Goal: Task Accomplishment & Management: Use online tool/utility

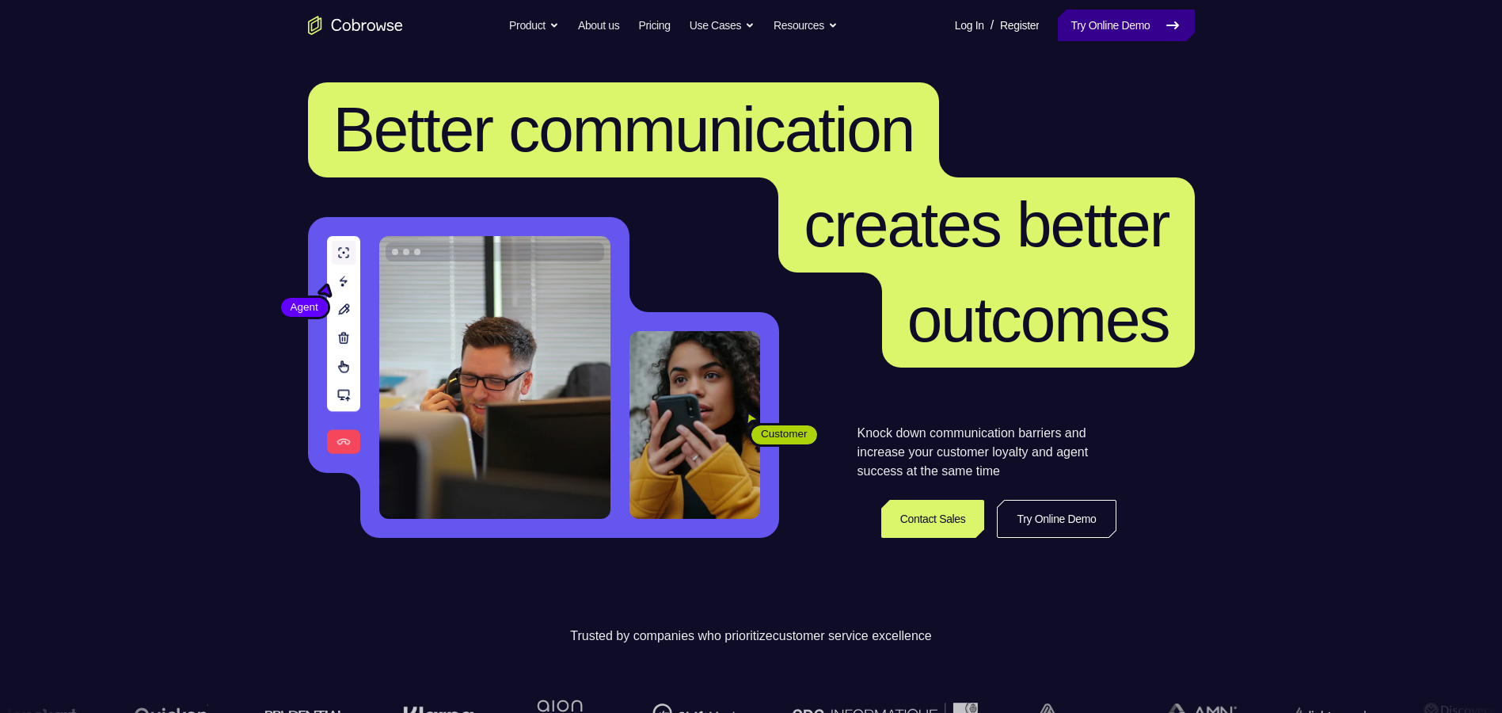
click at [1086, 29] on link "Try Online Demo" at bounding box center [1126, 26] width 136 height 32
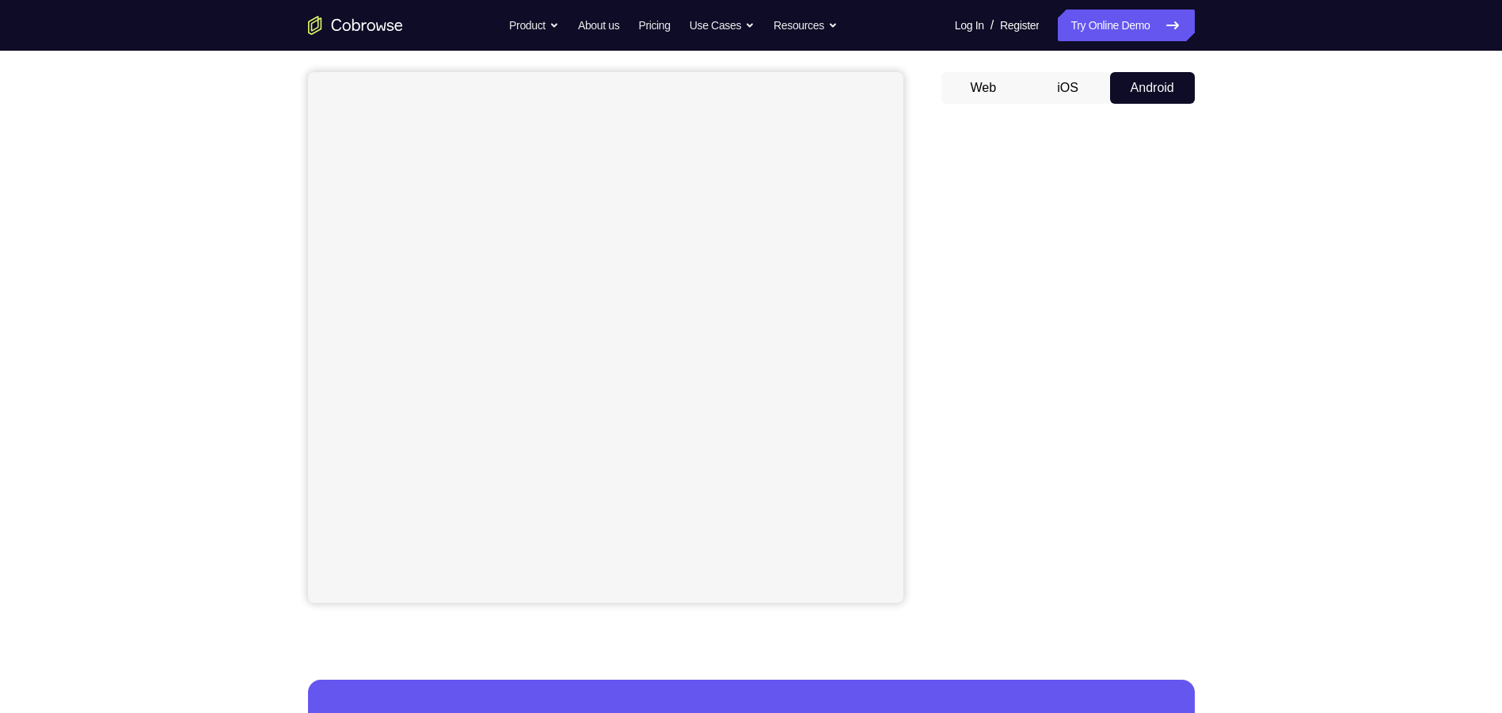
scroll to position [158, 0]
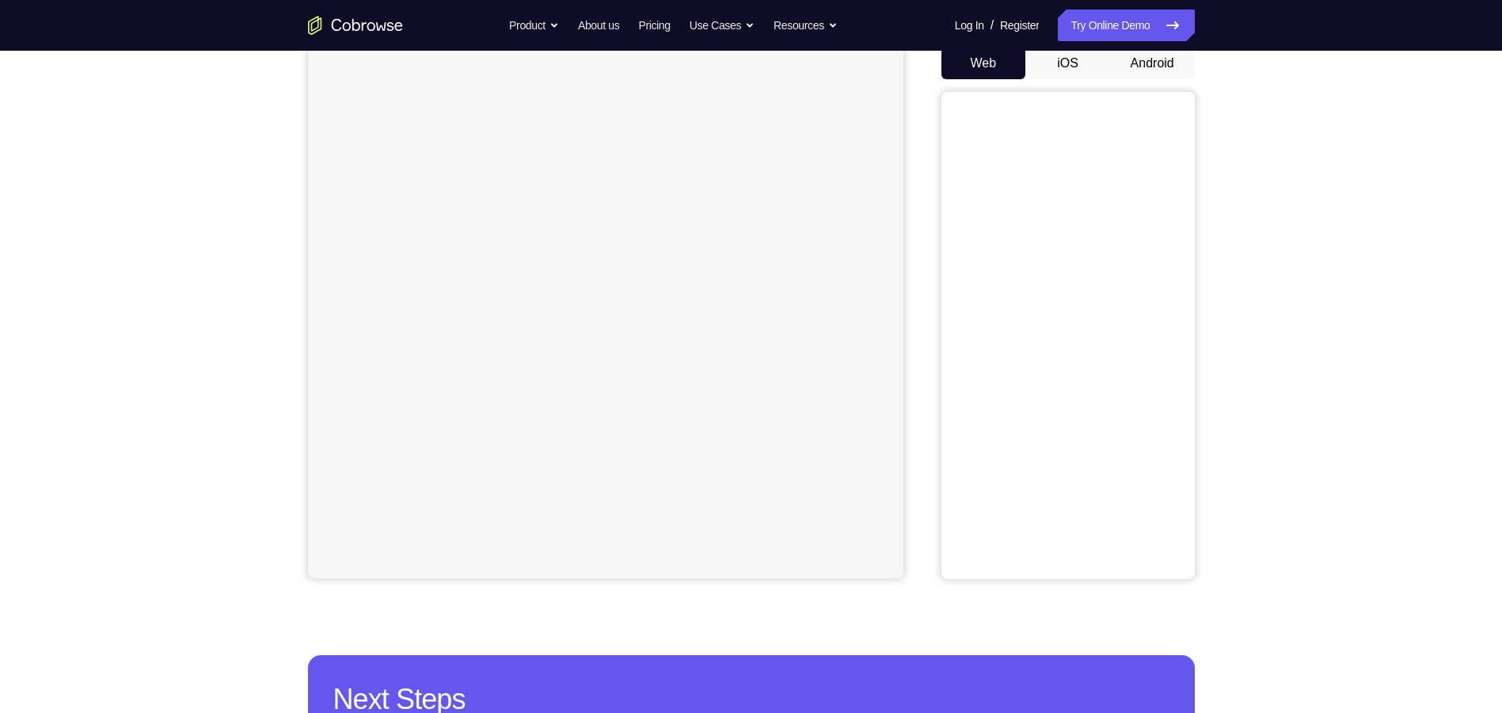
click at [1160, 68] on button "Android" at bounding box center [1152, 64] width 85 height 32
